Goal: Complete application form: Complete application form

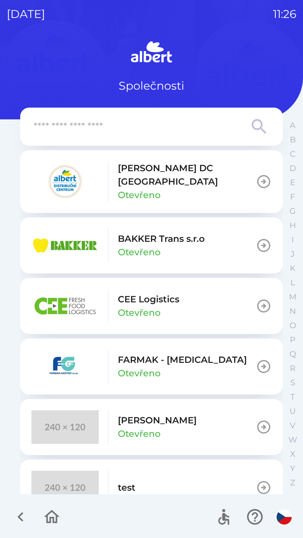
click at [146, 176] on p "[PERSON_NAME] DC [GEOGRAPHIC_DATA]" at bounding box center [187, 174] width 138 height 27
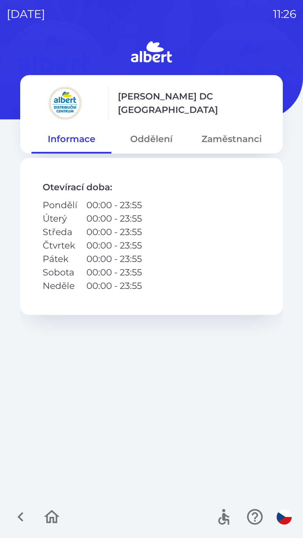
click at [141, 124] on div "[PERSON_NAME] DC Olomouc Informace Oddělení Zaměstnanci" at bounding box center [151, 114] width 262 height 78
click at [146, 136] on button "Oddělení" at bounding box center [151, 139] width 80 height 20
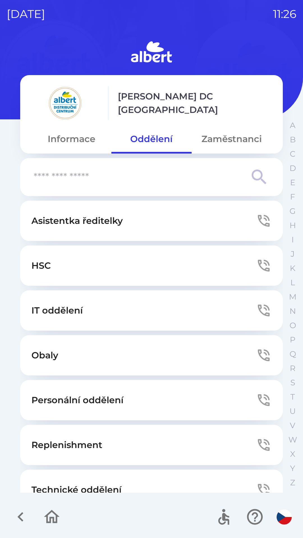
click at [107, 487] on p "Technické oddělení" at bounding box center [76, 489] width 90 height 13
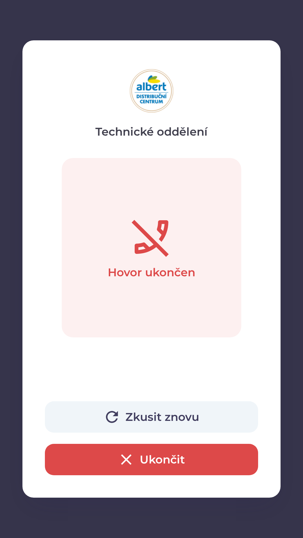
click at [102, 413] on button "Zkusit znovu" at bounding box center [151, 416] width 213 height 31
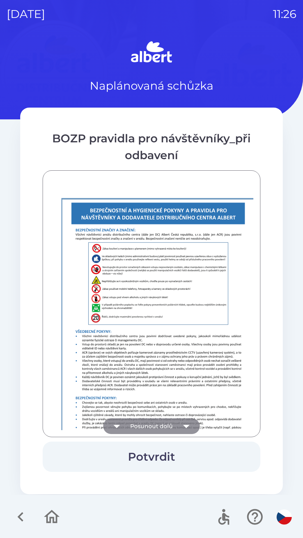
click at [124, 427] on icon "button" at bounding box center [117, 426] width 16 height 16
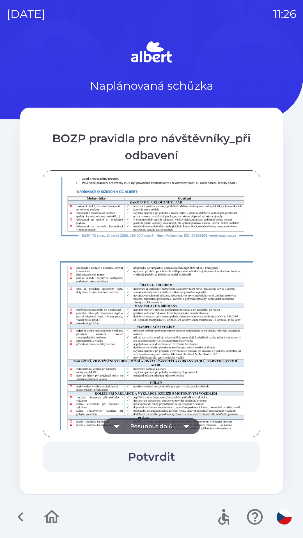
click at [128, 424] on button "Posunout dolů" at bounding box center [151, 426] width 96 height 16
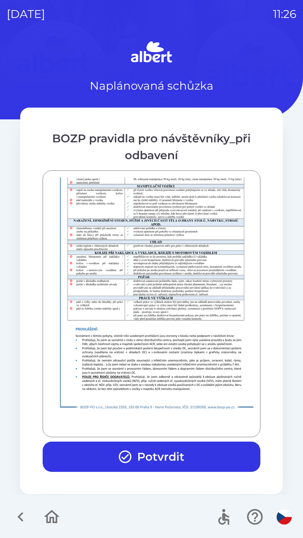
click at [135, 450] on button "Potvrdit" at bounding box center [151, 457] width 217 height 30
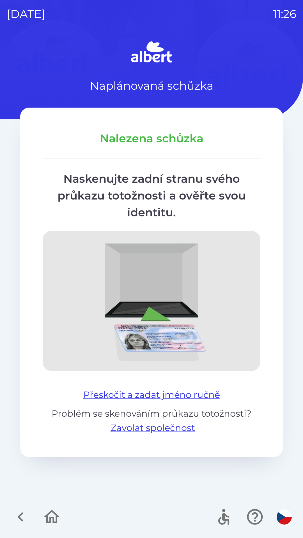
click at [129, 382] on div "Nalezena schůzka Naskenujte zadní stranu svého průkazu totožnosti a ověřte svou…" at bounding box center [151, 282] width 262 height 349
click at [123, 390] on button "Přeskočit a zadat jméno ručně" at bounding box center [151, 394] width 141 height 13
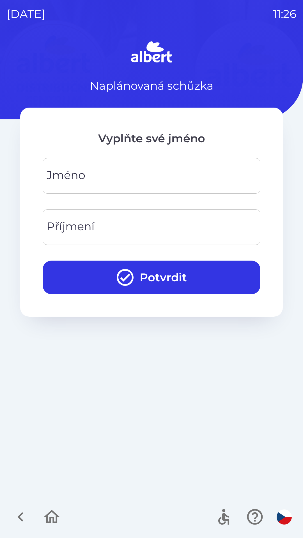
click at [90, 181] on input "Jméno" at bounding box center [151, 176] width 204 height 22
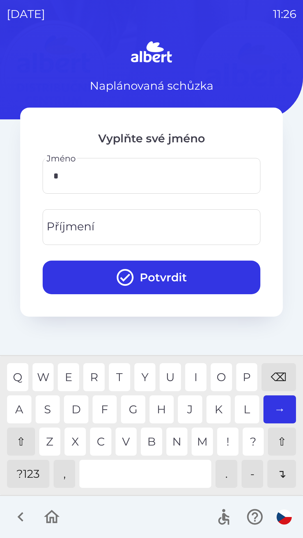
click at [124, 440] on div "V" at bounding box center [125, 442] width 21 height 28
click at [20, 407] on div "A" at bounding box center [19, 409] width 24 height 28
click at [194, 381] on div "I" at bounding box center [195, 377] width 21 height 28
type input "********"
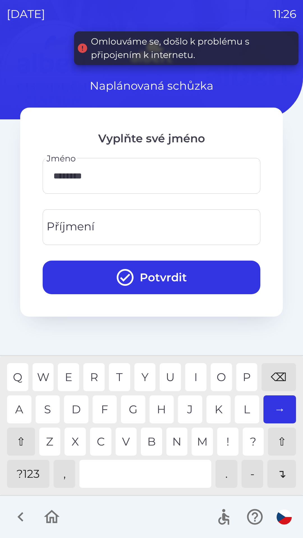
click at [126, 221] on input "Příjmení" at bounding box center [151, 227] width 204 height 22
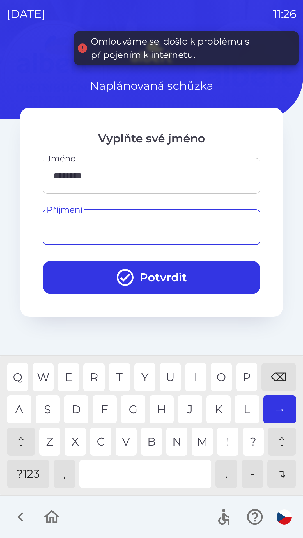
click at [22, 444] on div "⇧" at bounding box center [21, 442] width 28 height 28
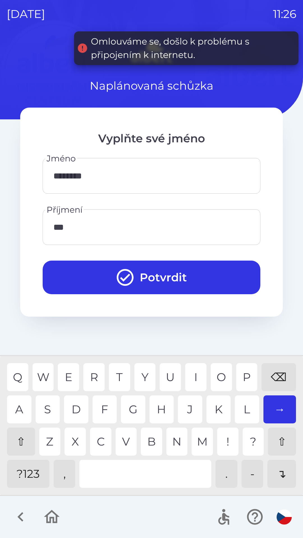
click at [176, 441] on div "N" at bounding box center [176, 442] width 21 height 28
click at [135, 404] on div "G" at bounding box center [133, 409] width 24 height 28
click at [152, 438] on div "B" at bounding box center [151, 442] width 21 height 28
click at [21, 406] on div "A" at bounding box center [19, 409] width 24 height 28
click at [49, 444] on div "Z" at bounding box center [49, 442] width 21 height 28
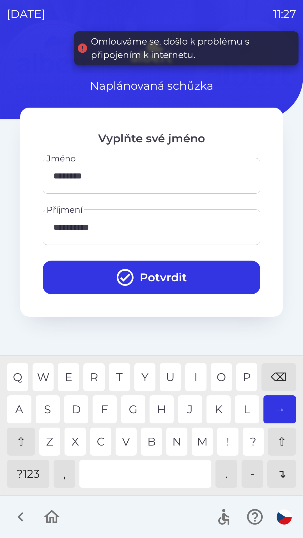
type input "**********"
click at [219, 372] on div "O" at bounding box center [220, 377] width 21 height 28
click at [163, 274] on button "Potvrdit" at bounding box center [151, 278] width 217 height 34
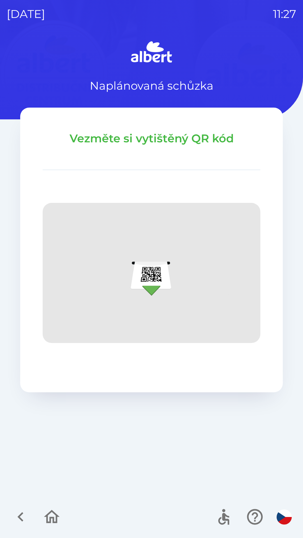
click at [60, 515] on icon "button" at bounding box center [51, 517] width 19 height 19
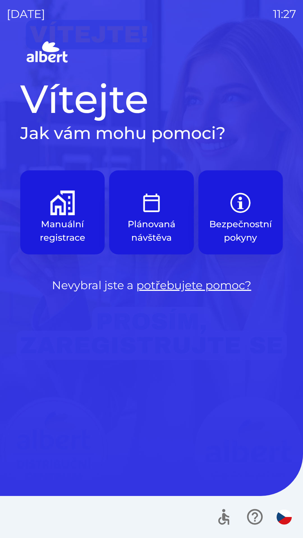
click at [52, 188] on button "Manuální registrace" at bounding box center [62, 212] width 84 height 84
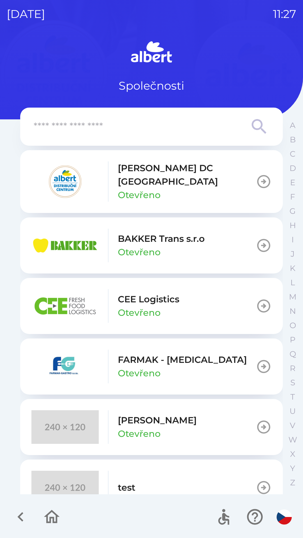
click at [130, 176] on p "[PERSON_NAME] DC [GEOGRAPHIC_DATA]" at bounding box center [187, 174] width 138 height 27
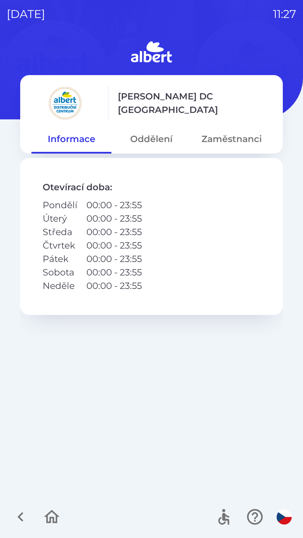
click at [141, 141] on button "Oddělení" at bounding box center [151, 139] width 80 height 20
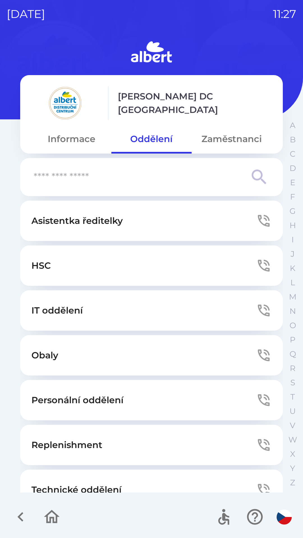
click at [138, 479] on button "Technické oddělení" at bounding box center [151, 490] width 262 height 40
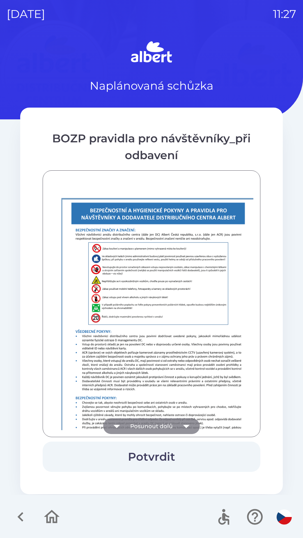
click at [119, 420] on icon "button" at bounding box center [117, 426] width 16 height 16
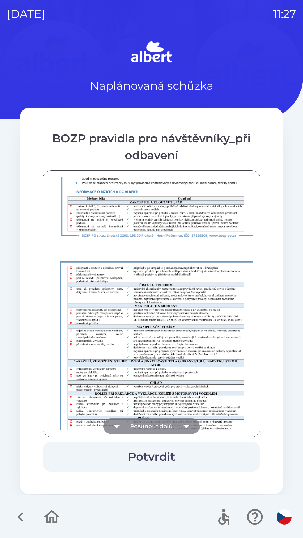
click at [123, 420] on icon "button" at bounding box center [117, 426] width 16 height 16
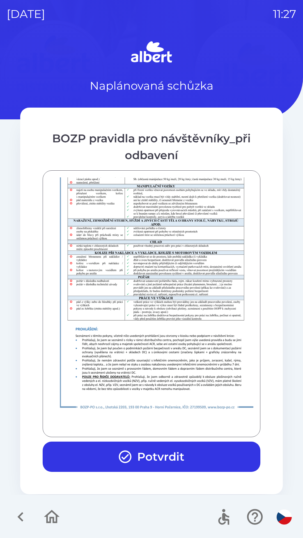
click at [125, 461] on icon "button" at bounding box center [124, 456] width 15 height 15
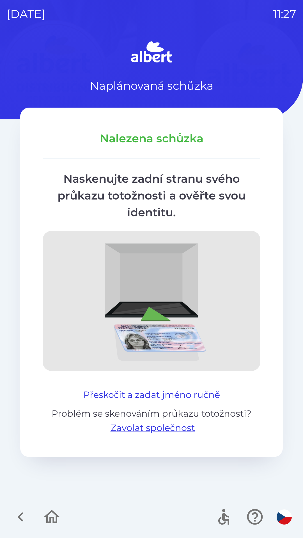
click at [108, 393] on button "Přeskočit a zadat jméno ručně" at bounding box center [151, 394] width 141 height 13
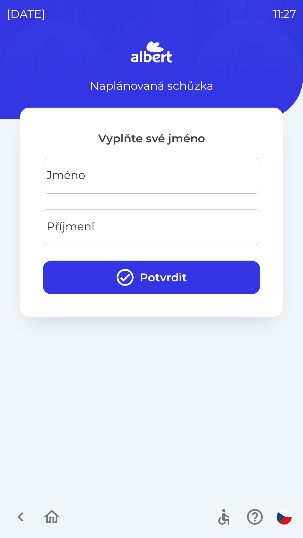
click at [64, 182] on div "[PERSON_NAME]" at bounding box center [151, 176] width 217 height 36
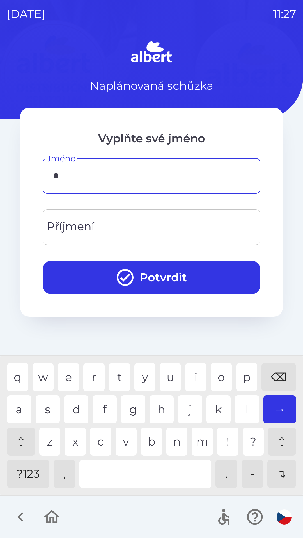
click at [159, 402] on div "h" at bounding box center [161, 409] width 24 height 28
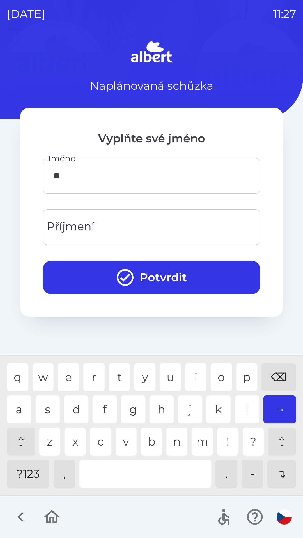
click at [217, 378] on div "o" at bounding box center [220, 377] width 21 height 28
click at [172, 436] on div "n" at bounding box center [176, 442] width 21 height 28
click at [21, 395] on div "q w e r t y u i o p ⌫ a s d f g h j k l → ⇧ z x c v b n m ! ? ⇧ ?123 , . - ↴" at bounding box center [151, 426] width 300 height 136
type input "*****"
click at [113, 230] on input "Příjmení" at bounding box center [151, 227] width 204 height 22
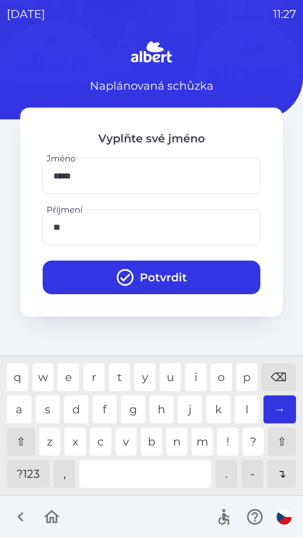
click at [22, 404] on div "a" at bounding box center [19, 409] width 24 height 28
click at [208, 371] on div "q w e r t y u i o p ⌫" at bounding box center [151, 377] width 289 height 28
type input "****"
click at [95, 373] on div "r" at bounding box center [93, 377] width 21 height 28
click at [147, 280] on button "Potvrdit" at bounding box center [151, 278] width 217 height 34
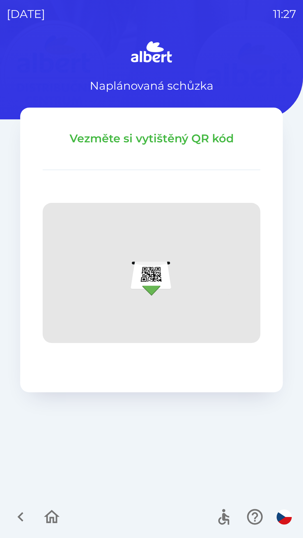
click at [50, 513] on icon "button" at bounding box center [52, 516] width 16 height 13
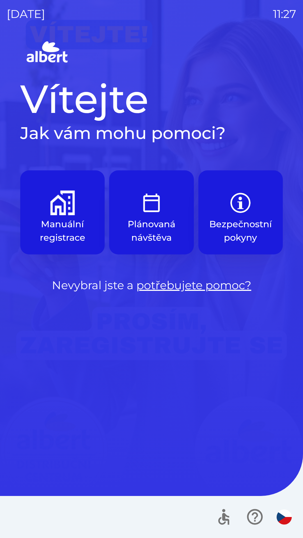
click at [58, 216] on button "Manuální registrace" at bounding box center [62, 212] width 84 height 84
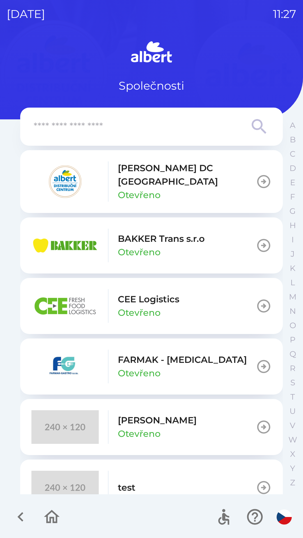
click at [128, 232] on p "BAKKER Trans s.r.o" at bounding box center [161, 238] width 87 height 13
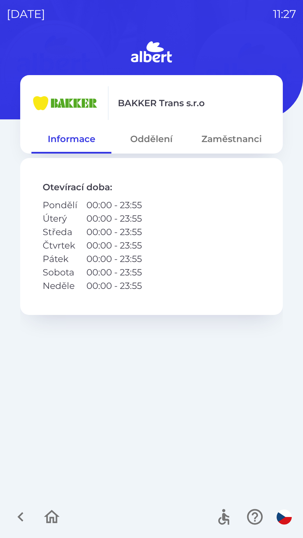
click at [149, 143] on button "Oddělení" at bounding box center [151, 139] width 80 height 20
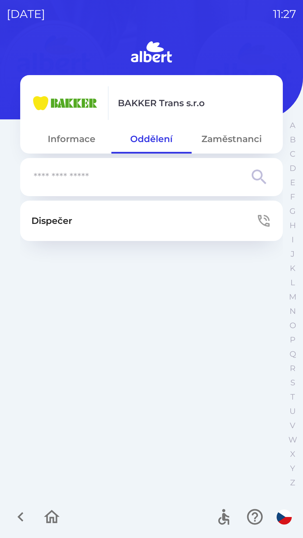
click at [138, 206] on button "Dispečer" at bounding box center [151, 221] width 262 height 40
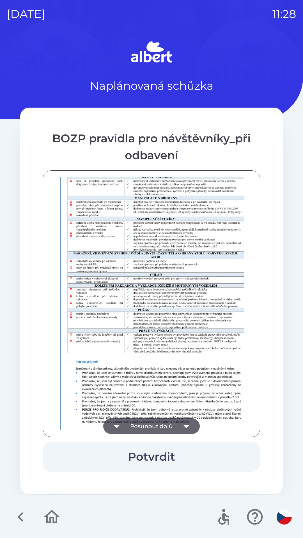
scroll to position [393, 0]
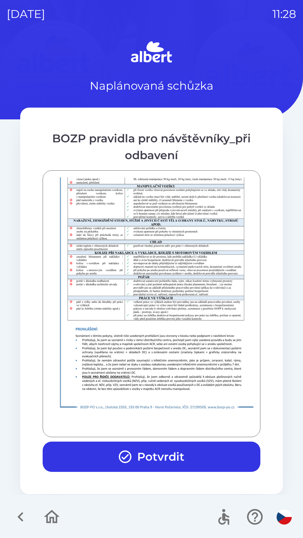
click at [149, 431] on div at bounding box center [151, 303] width 217 height 267
click at [165, 452] on button "Potvrdit" at bounding box center [151, 457] width 217 height 30
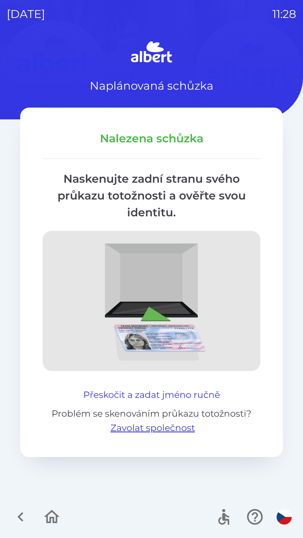
click at [134, 393] on button "Přeskočit a zadat jméno ručně" at bounding box center [151, 394] width 141 height 13
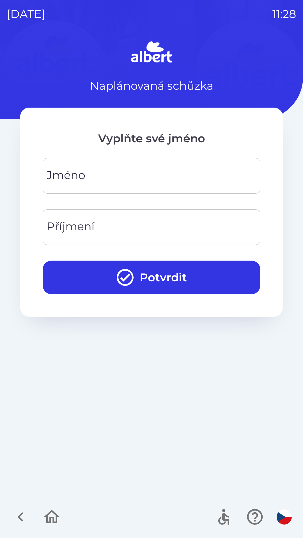
click at [66, 170] on div "[PERSON_NAME]" at bounding box center [151, 176] width 217 height 36
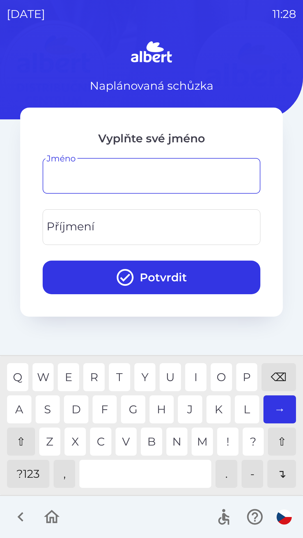
click at [15, 445] on div "⇧" at bounding box center [21, 442] width 28 height 28
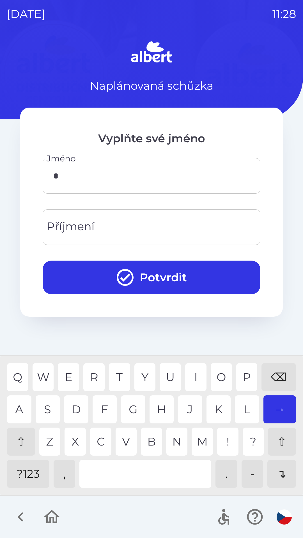
click at [182, 411] on div "J" at bounding box center [190, 409] width 24 height 28
click at [22, 429] on div "⇧" at bounding box center [21, 442] width 28 height 28
click at [91, 367] on div "r" at bounding box center [93, 377] width 21 height 28
type input "****"
click at [189, 376] on div "i" at bounding box center [195, 377] width 21 height 28
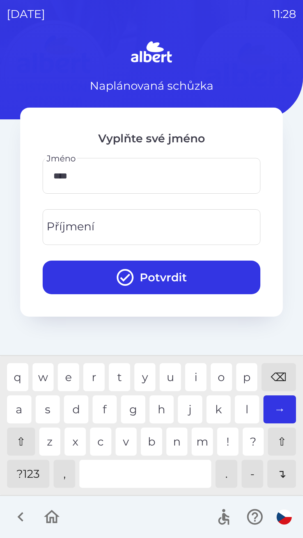
click at [91, 220] on div "Příjmení Příjmení" at bounding box center [151, 227] width 217 height 36
click at [215, 411] on div "K" at bounding box center [218, 409] width 24 height 28
click at [215, 406] on div "k" at bounding box center [218, 409] width 24 height 28
type input "*******"
click at [21, 398] on div "a" at bounding box center [19, 409] width 24 height 28
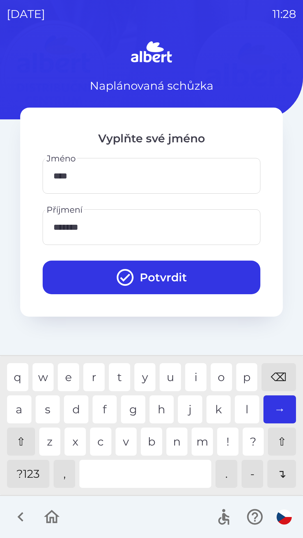
click at [128, 274] on icon "submit" at bounding box center [125, 277] width 20 height 20
